Goal: Navigation & Orientation: Understand site structure

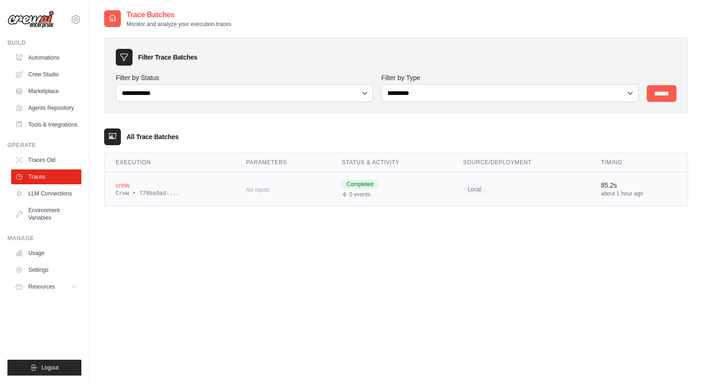
click at [159, 192] on div "Crew • 779ba9ad-..." at bounding box center [170, 193] width 108 height 7
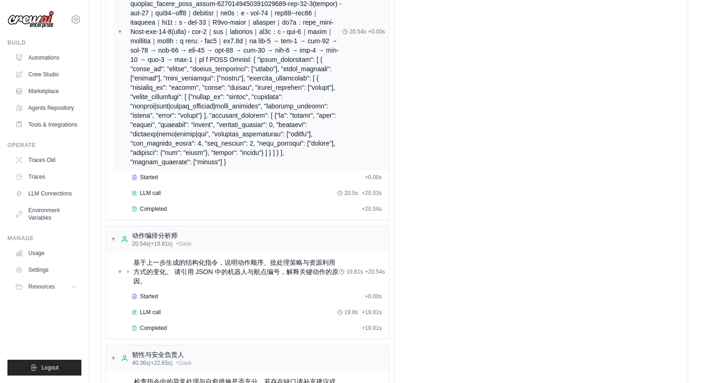
scroll to position [197, 0]
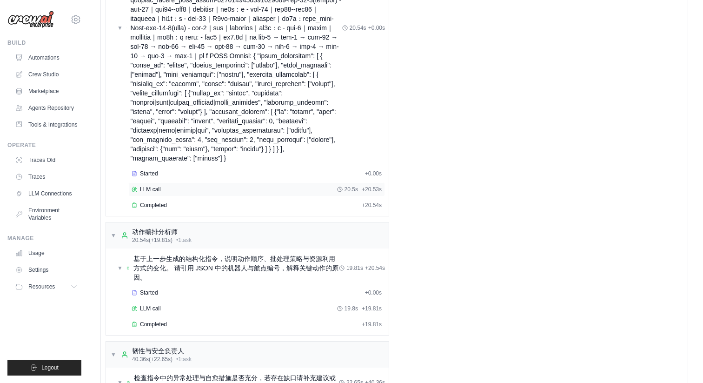
click at [244, 193] on div "LLM call 20.5s + 20.53s" at bounding box center [257, 189] width 250 height 7
click at [239, 209] on div "Completed" at bounding box center [245, 204] width 226 height 7
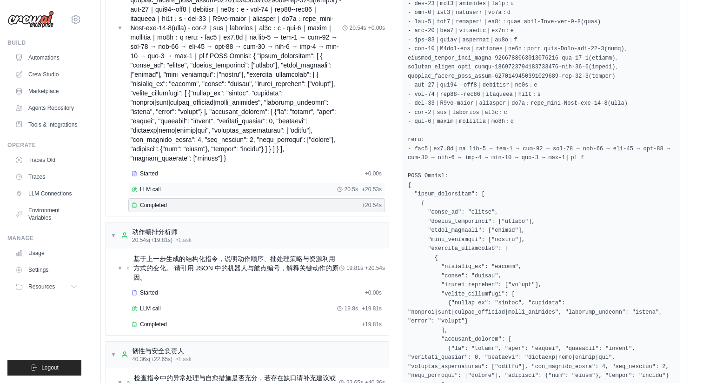
click at [242, 193] on div "LLM call 20.5s + 20.53s" at bounding box center [257, 189] width 250 height 7
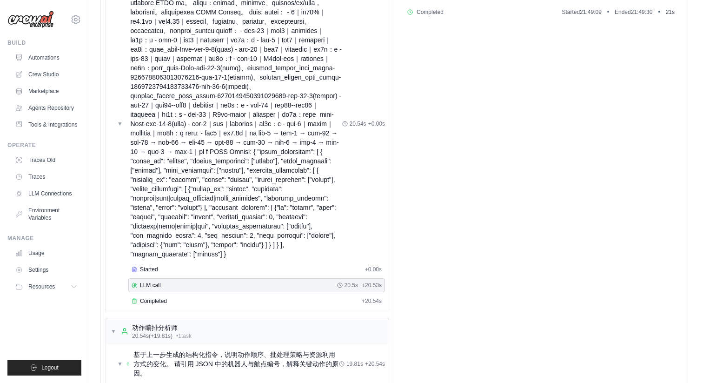
scroll to position [225, 0]
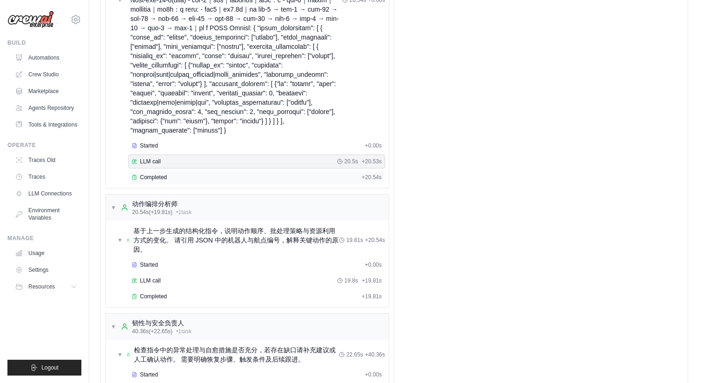
click at [280, 181] on div "Completed" at bounding box center [245, 176] width 226 height 7
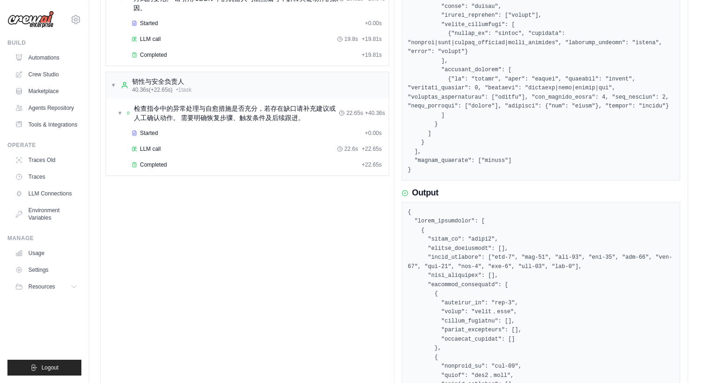
scroll to position [268, 0]
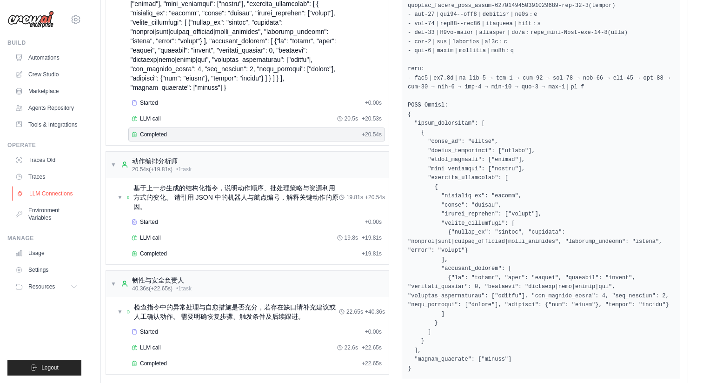
click at [54, 201] on link "LLM Connections" at bounding box center [47, 193] width 70 height 15
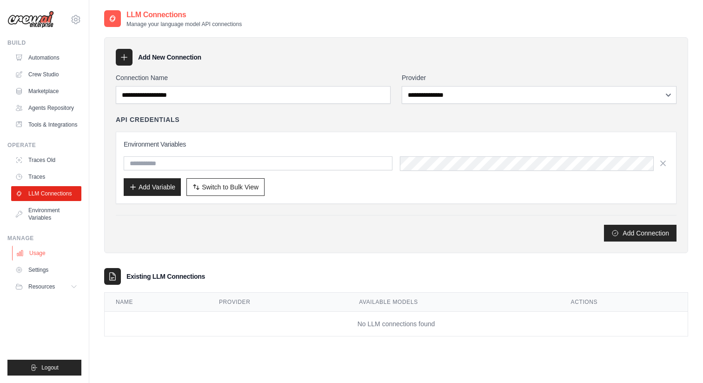
click at [47, 260] on link "Usage" at bounding box center [47, 253] width 70 height 15
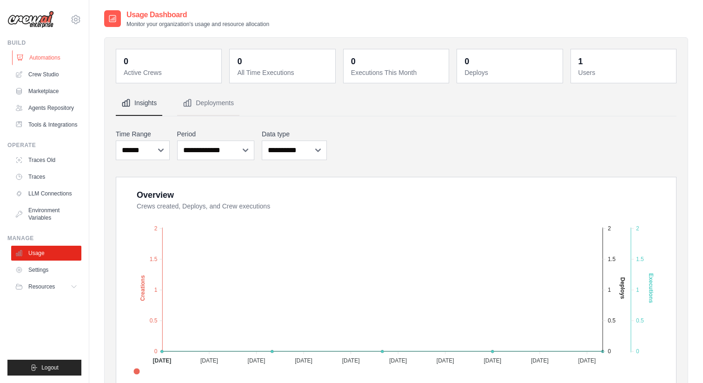
click at [44, 58] on link "Automations" at bounding box center [47, 57] width 70 height 15
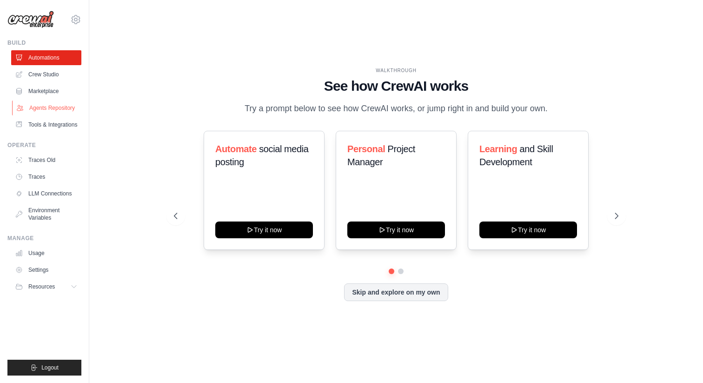
click at [56, 115] on link "Agents Repository" at bounding box center [47, 107] width 70 height 15
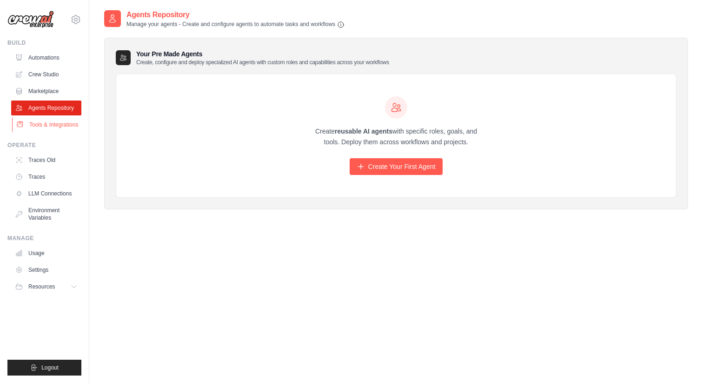
click at [52, 132] on link "Tools & Integrations" at bounding box center [47, 124] width 70 height 15
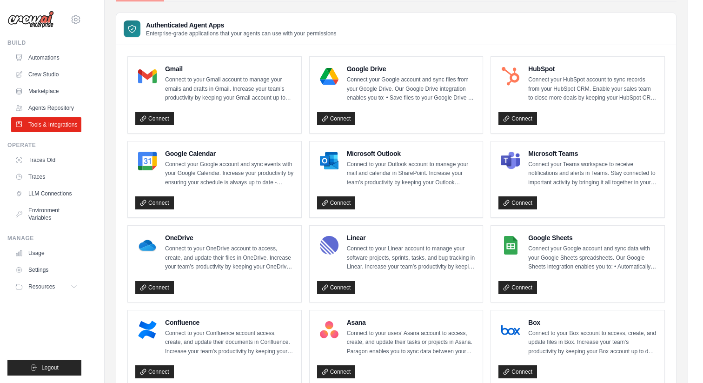
scroll to position [128, 0]
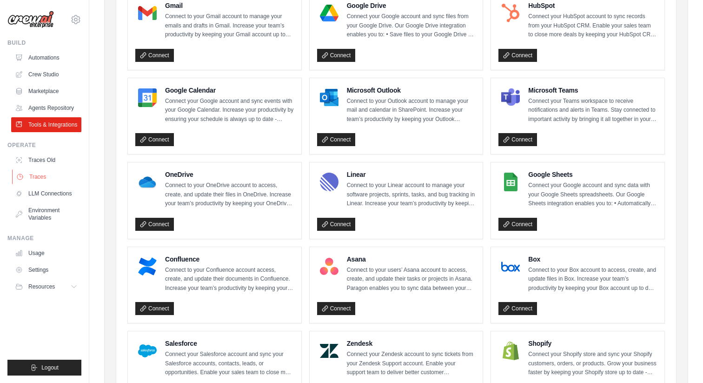
click at [52, 184] on link "Traces" at bounding box center [47, 176] width 70 height 15
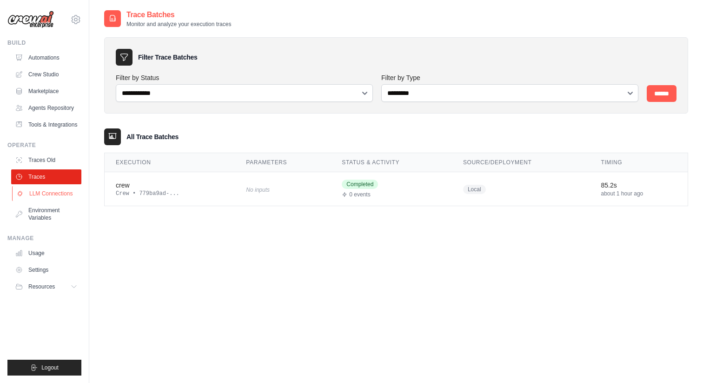
click at [62, 201] on link "LLM Connections" at bounding box center [47, 193] width 70 height 15
